Goal: Task Accomplishment & Management: Complete application form

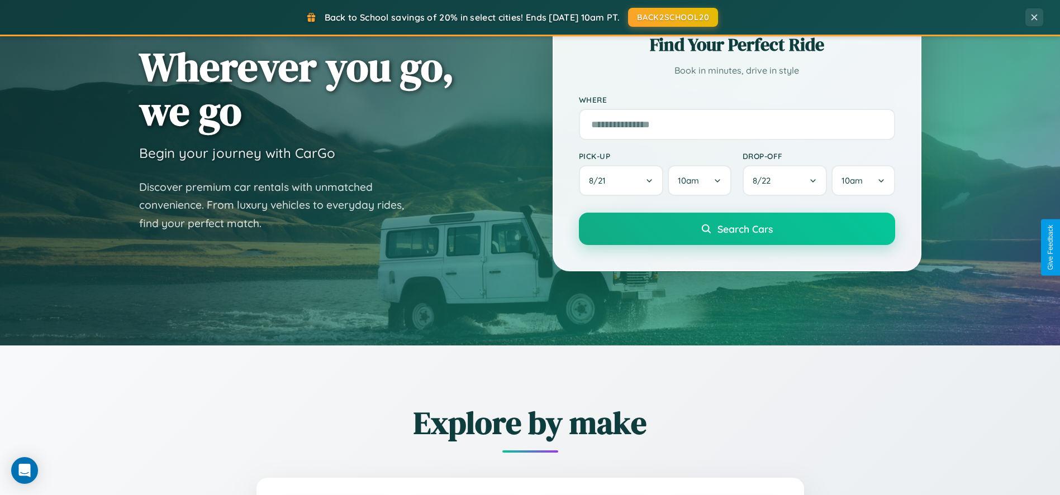
scroll to position [2146, 0]
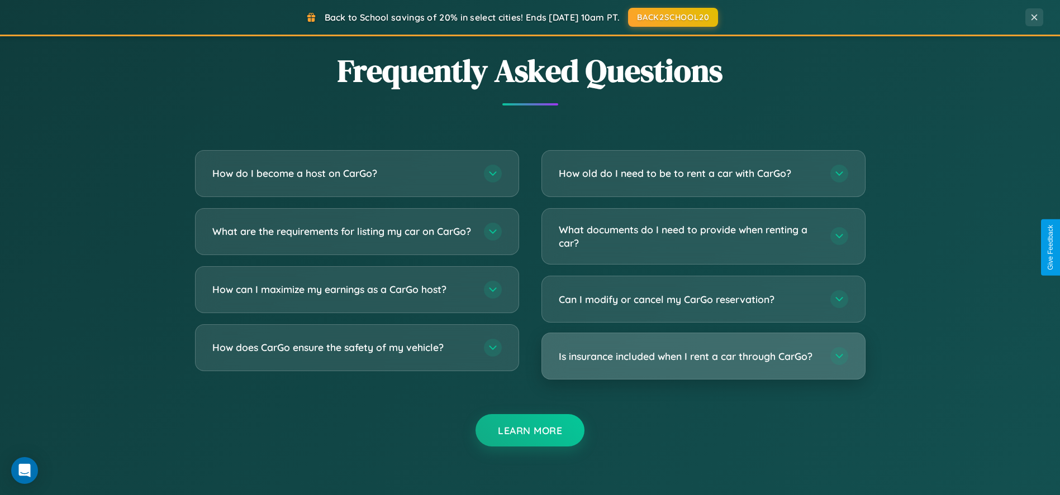
click at [703, 356] on h3 "Is insurance included when I rent a car through CarGo?" at bounding box center [689, 357] width 260 height 14
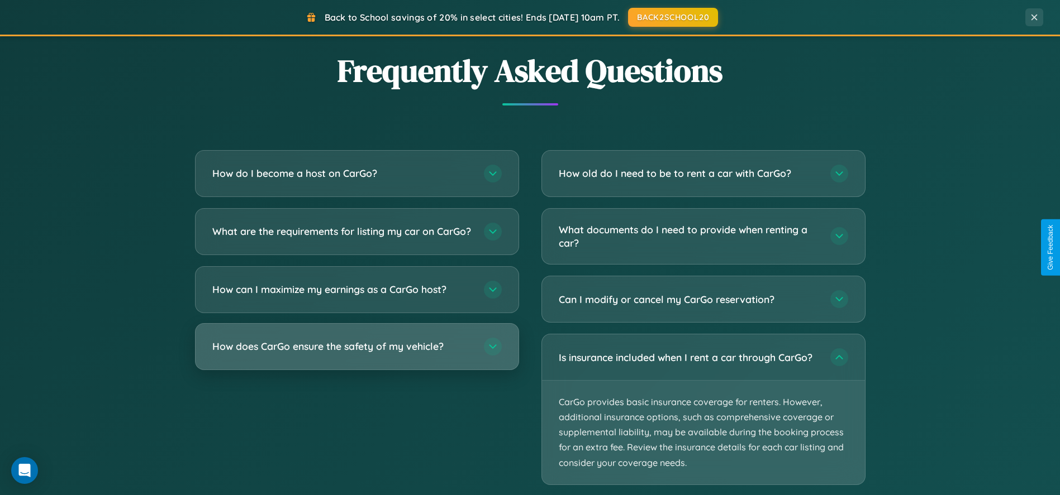
click at [356, 354] on h3 "How does CarGo ensure the safety of my vehicle?" at bounding box center [342, 347] width 260 height 14
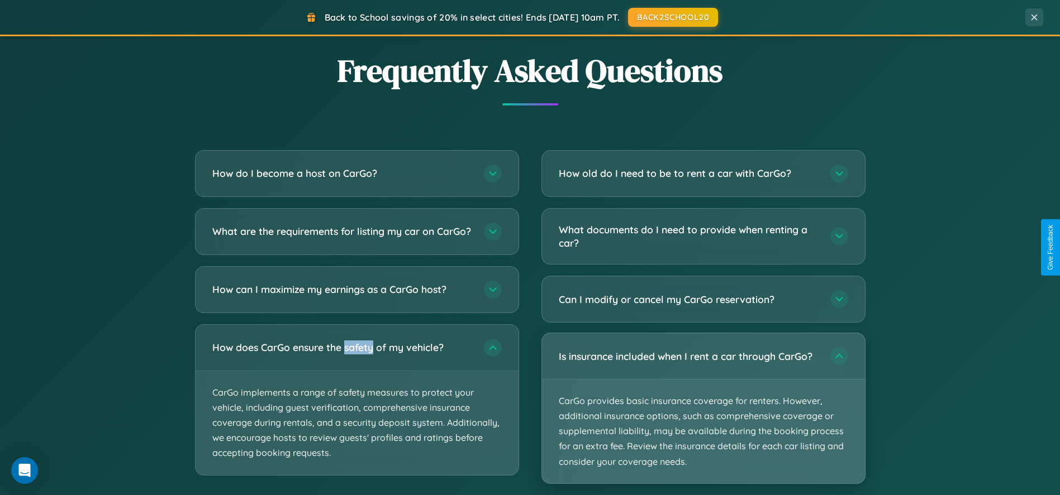
click at [703, 409] on p "CarGo provides basic insurance coverage for renters. However, additional insura…" at bounding box center [703, 432] width 323 height 104
click at [703, 408] on p "CarGo provides basic insurance coverage for renters. However, additional insura…" at bounding box center [703, 432] width 323 height 104
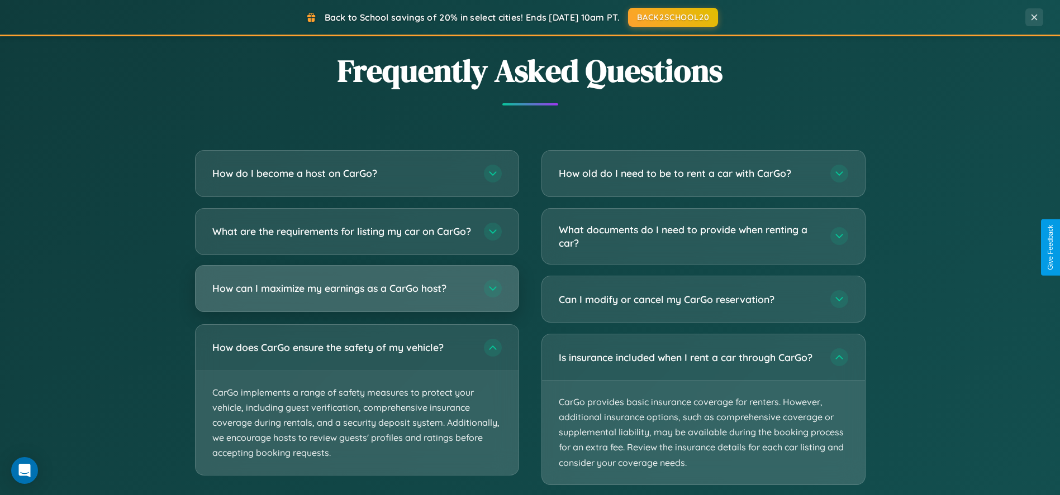
click at [356, 296] on h3 "How can I maximize my earnings as a CarGo host?" at bounding box center [342, 289] width 260 height 14
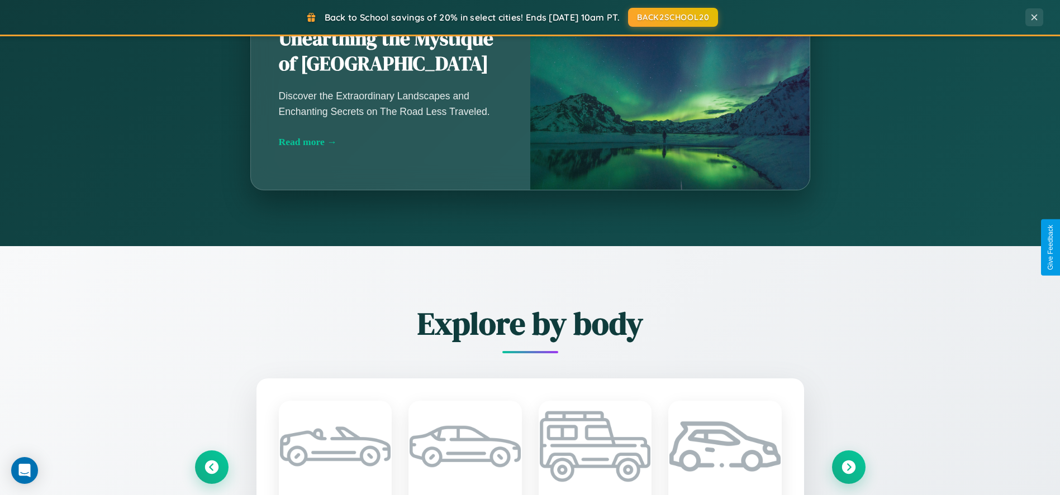
scroll to position [765, 0]
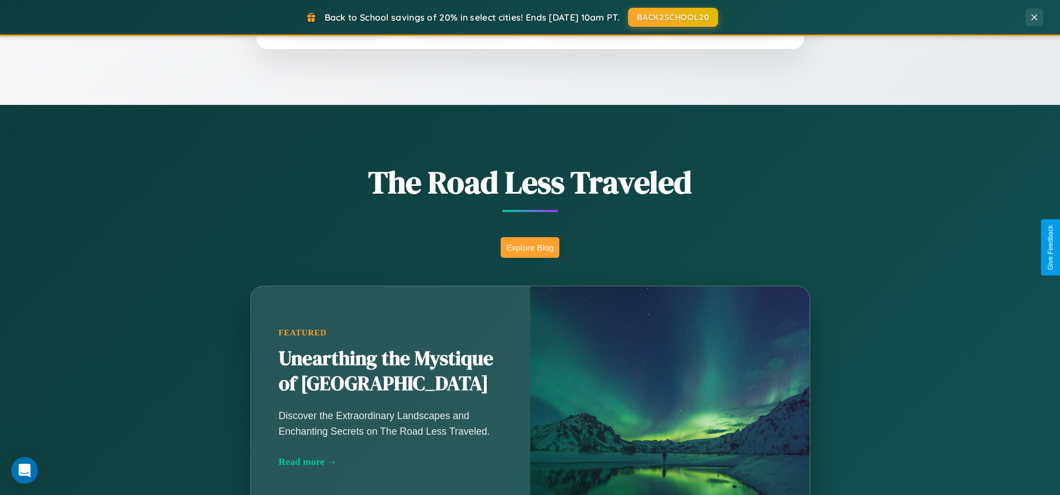
click at [530, 247] on button "Explore Blog" at bounding box center [530, 247] width 59 height 21
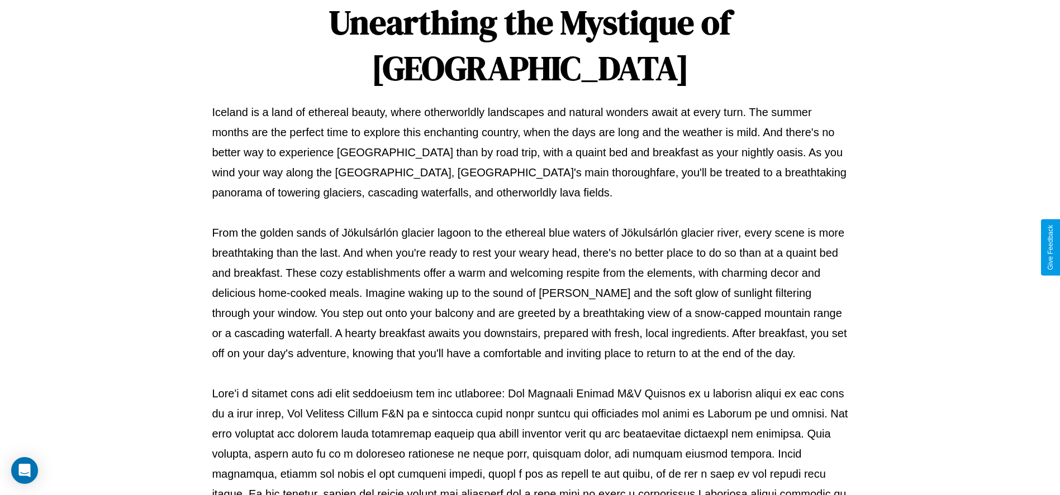
scroll to position [370, 0]
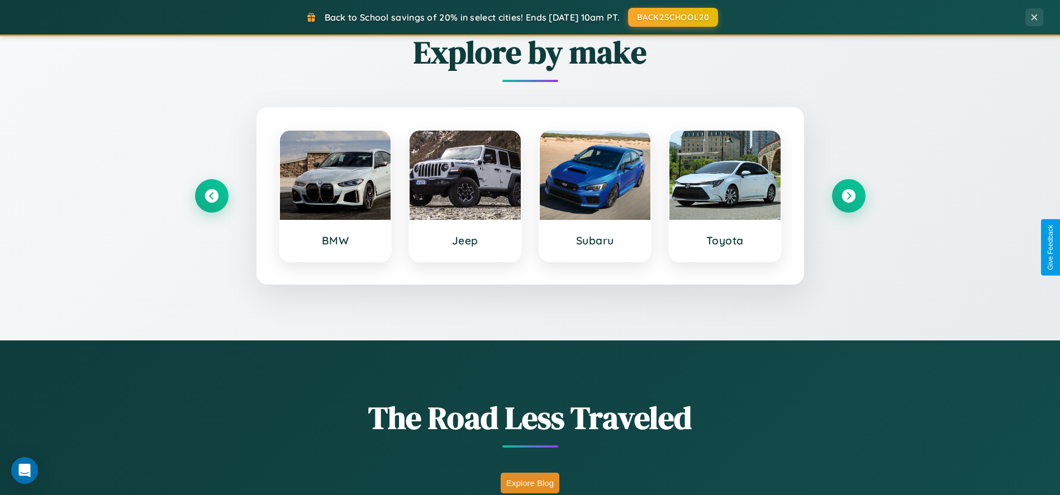
scroll to position [478, 0]
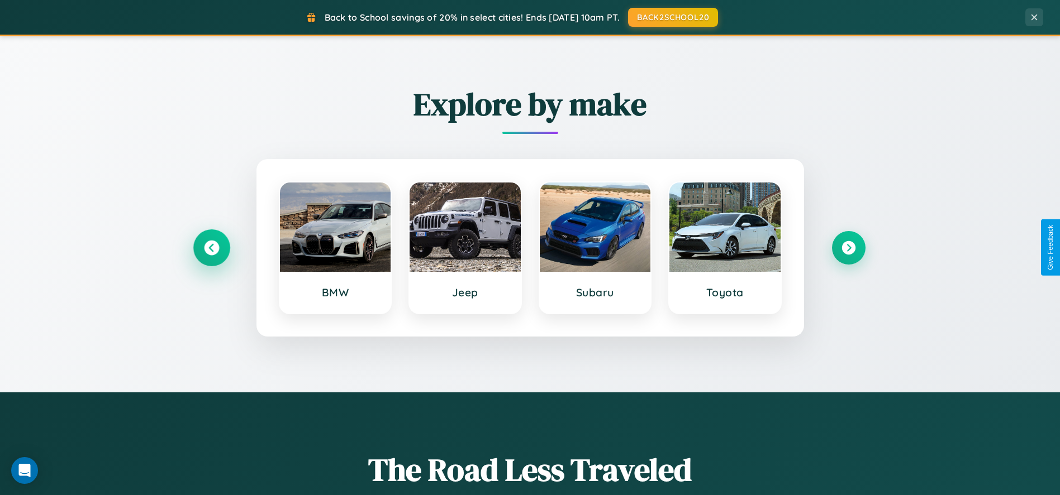
click at [211, 247] on icon at bounding box center [211, 247] width 15 height 15
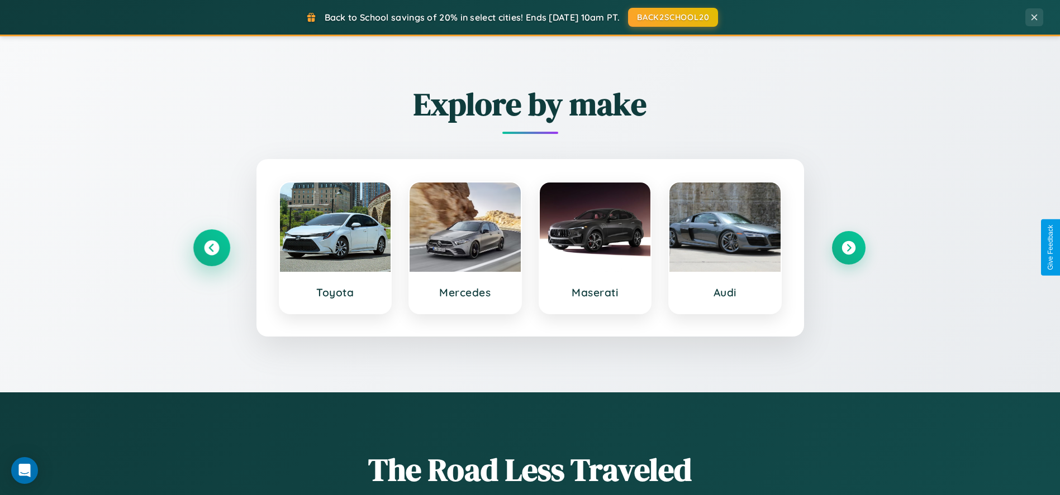
click at [211, 247] on icon at bounding box center [211, 247] width 15 height 15
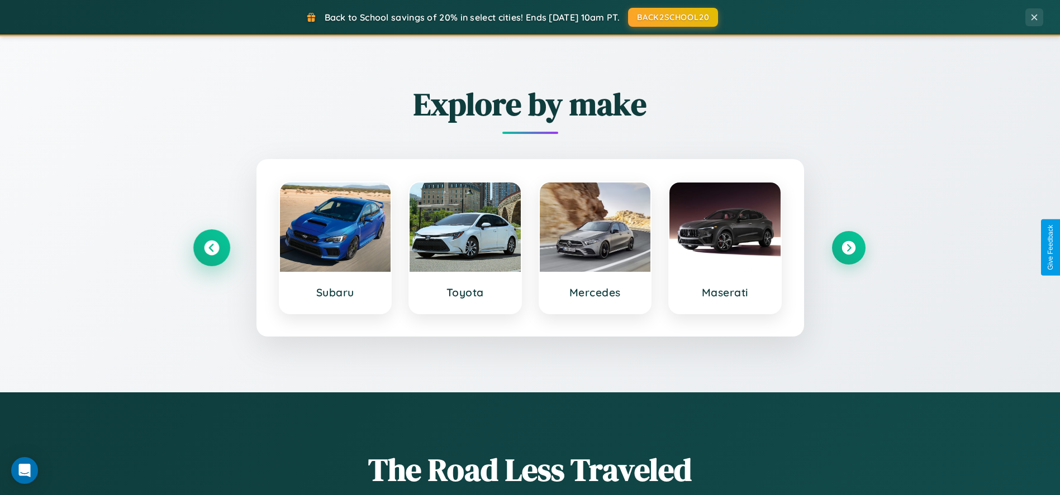
click at [211, 247] on icon at bounding box center [211, 247] width 15 height 15
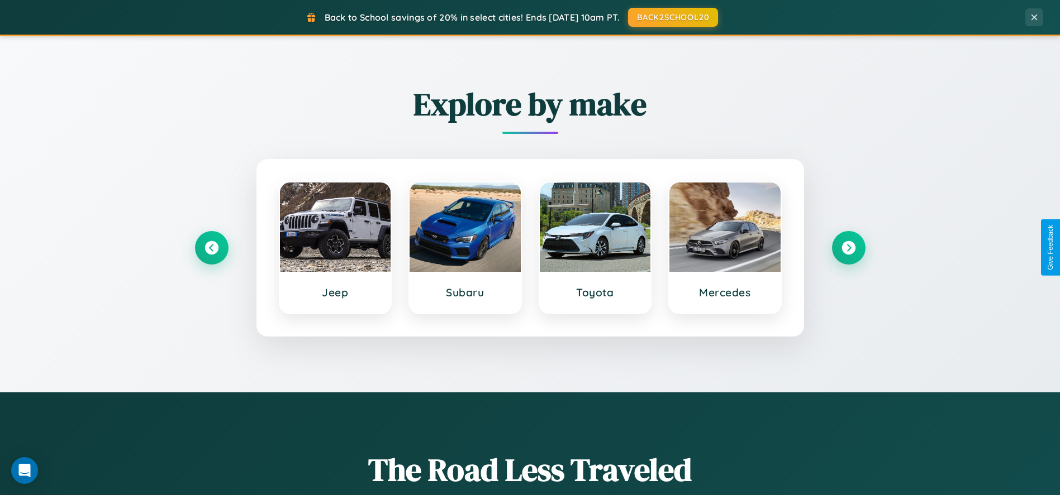
scroll to position [0, 0]
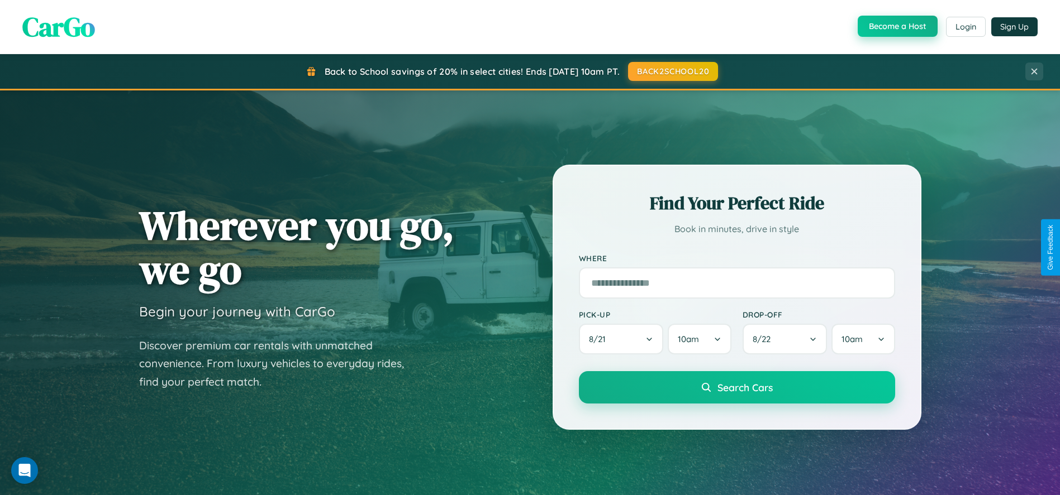
click at [896, 27] on button "Become a Host" at bounding box center [897, 26] width 80 height 21
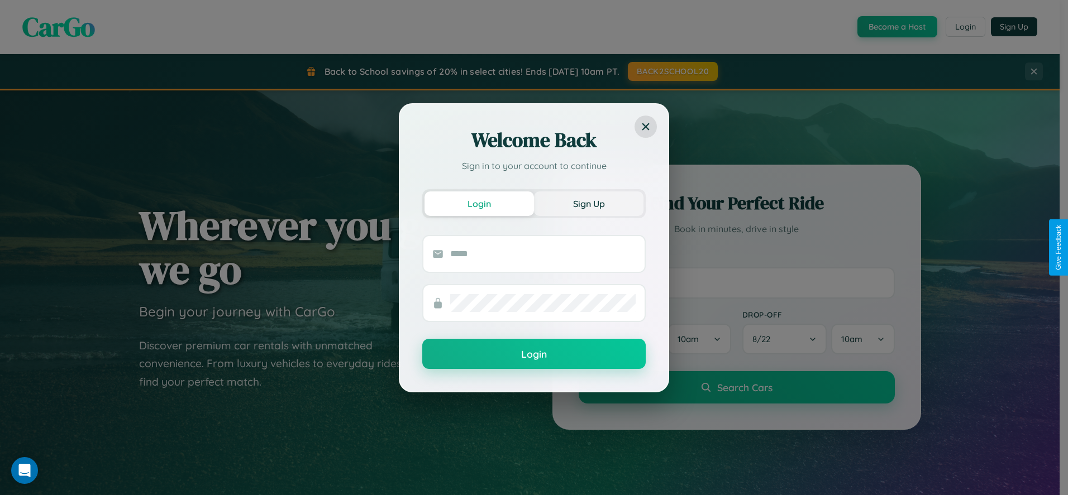
click at [589, 203] on button "Sign Up" at bounding box center [588, 204] width 109 height 25
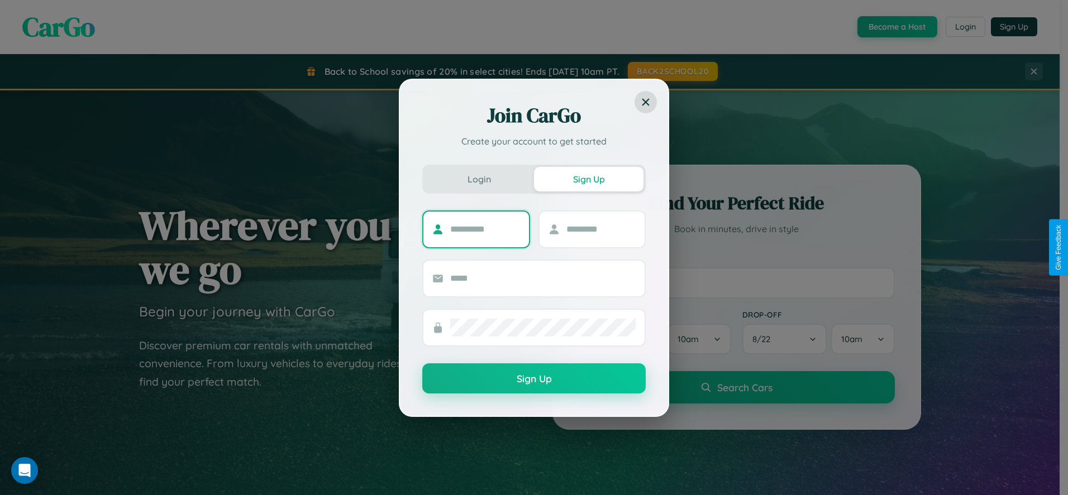
click at [485, 229] on input "text" at bounding box center [485, 230] width 70 height 18
type input "******"
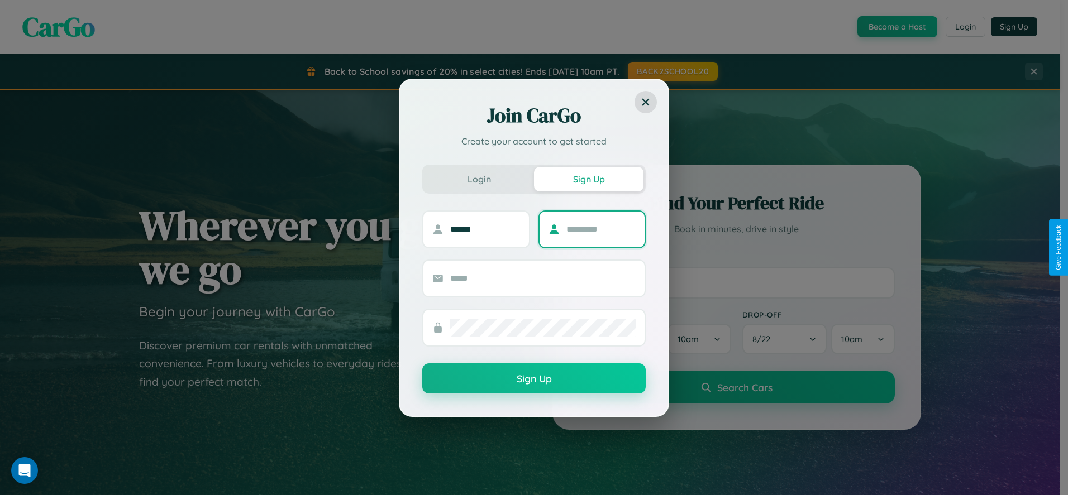
click at [601, 229] on input "text" at bounding box center [601, 230] width 70 height 18
type input "*****"
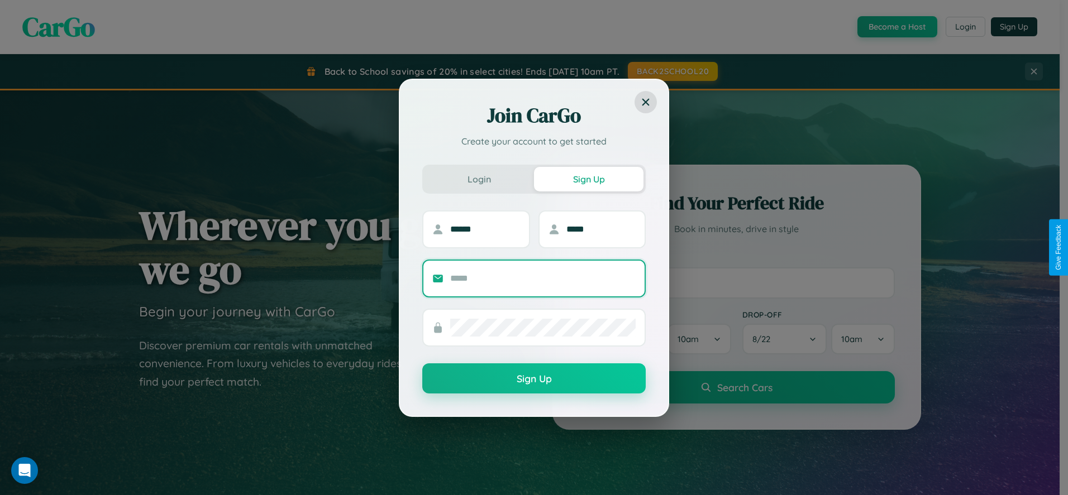
click at [543, 278] on input "text" at bounding box center [542, 279] width 185 height 18
type input "**********"
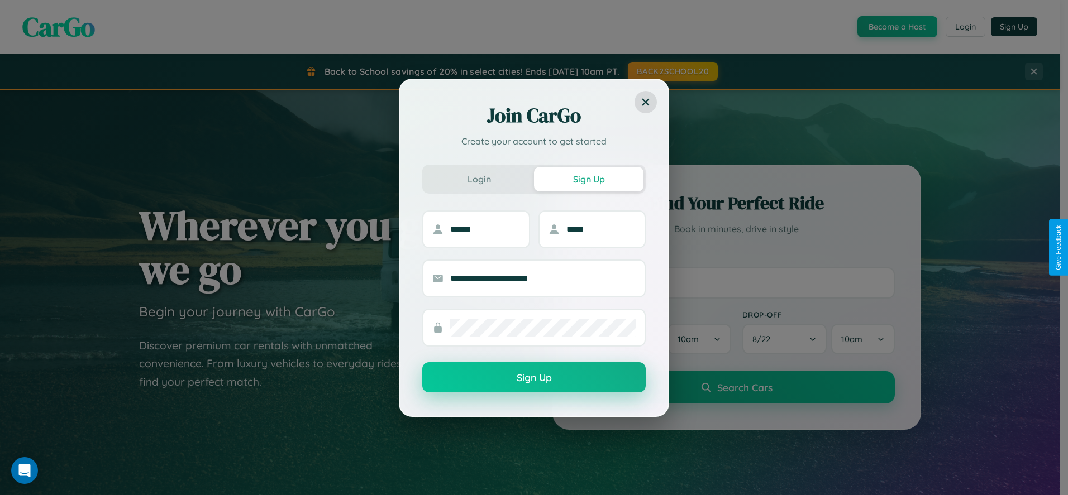
click at [534, 378] on button "Sign Up" at bounding box center [533, 378] width 223 height 30
